Goal: Transaction & Acquisition: Subscribe to service/newsletter

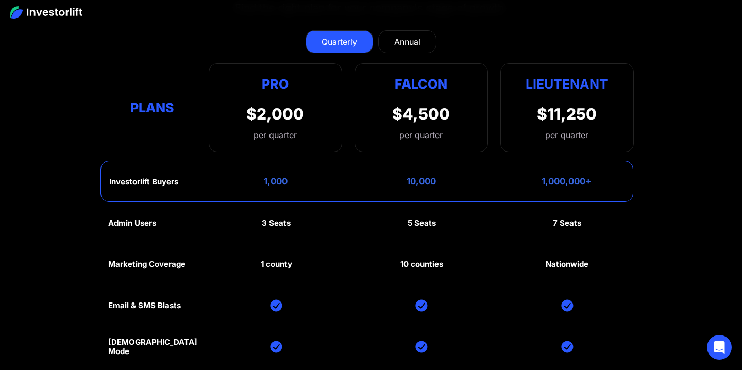
scroll to position [4574, 0]
click at [408, 38] on div "Annual" at bounding box center [407, 42] width 26 height 12
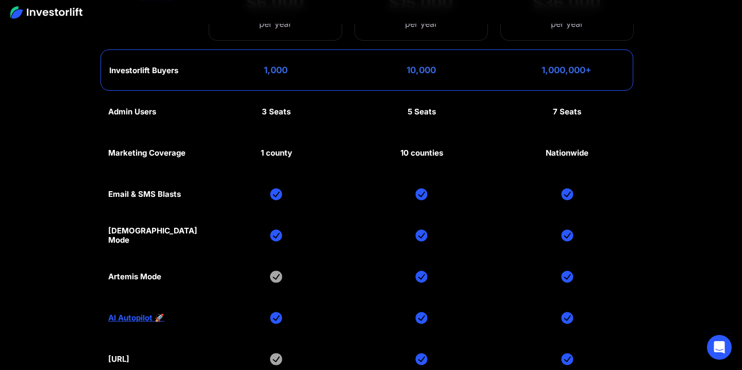
scroll to position [4681, 0]
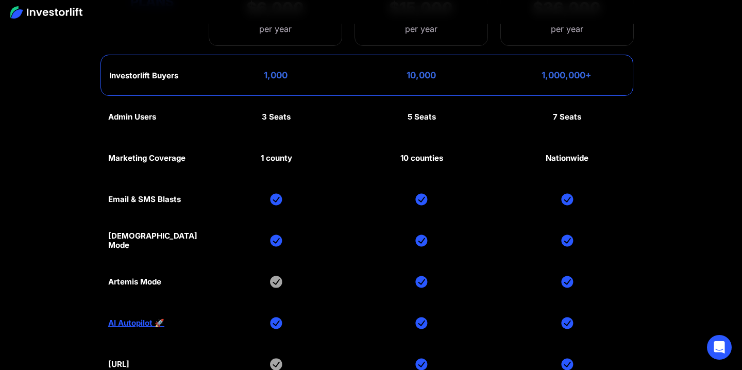
click at [432, 154] on div "10 counties" at bounding box center [422, 158] width 43 height 9
click at [423, 157] on div "10 counties" at bounding box center [422, 158] width 43 height 9
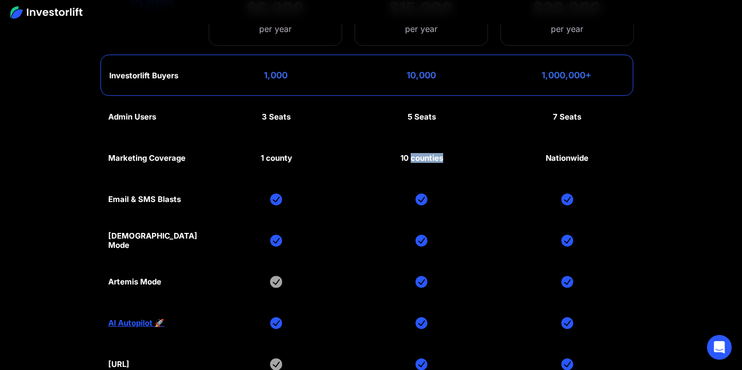
click at [423, 157] on div "10 counties" at bounding box center [422, 158] width 43 height 9
click at [402, 155] on div "10 counties" at bounding box center [422, 158] width 43 height 9
click at [414, 155] on div "10 counties" at bounding box center [422, 158] width 43 height 9
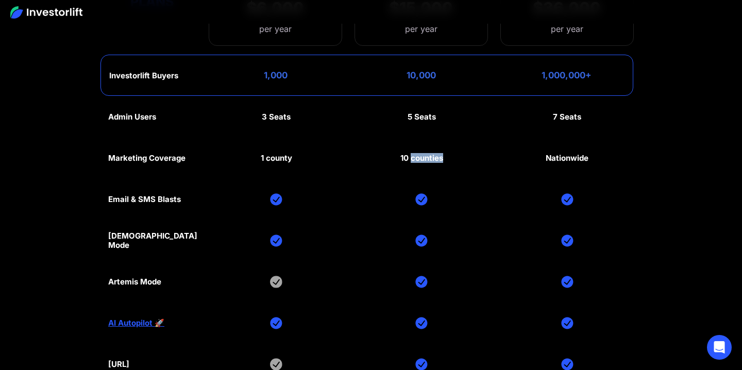
click at [414, 155] on div "10 counties" at bounding box center [422, 158] width 43 height 9
click at [568, 154] on div "Nationwide" at bounding box center [567, 158] width 43 height 9
click at [596, 146] on div "Admin Users 3 Seats 5 Seats 7 Seats Marketing Coverage 1 county 10 counties Nat…" at bounding box center [371, 261] width 526 height 330
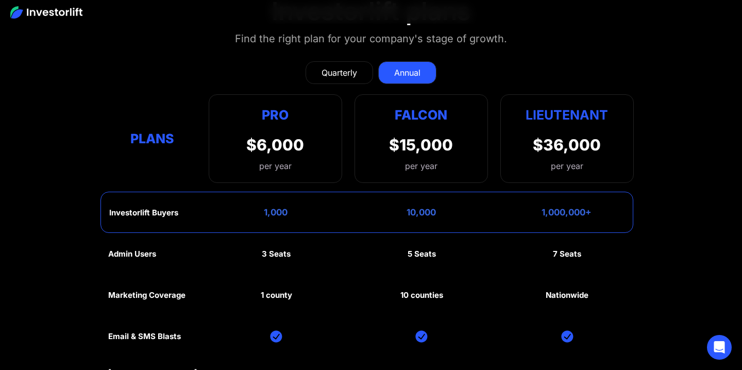
scroll to position [4532, 0]
